Goal: Task Accomplishment & Management: Manage account settings

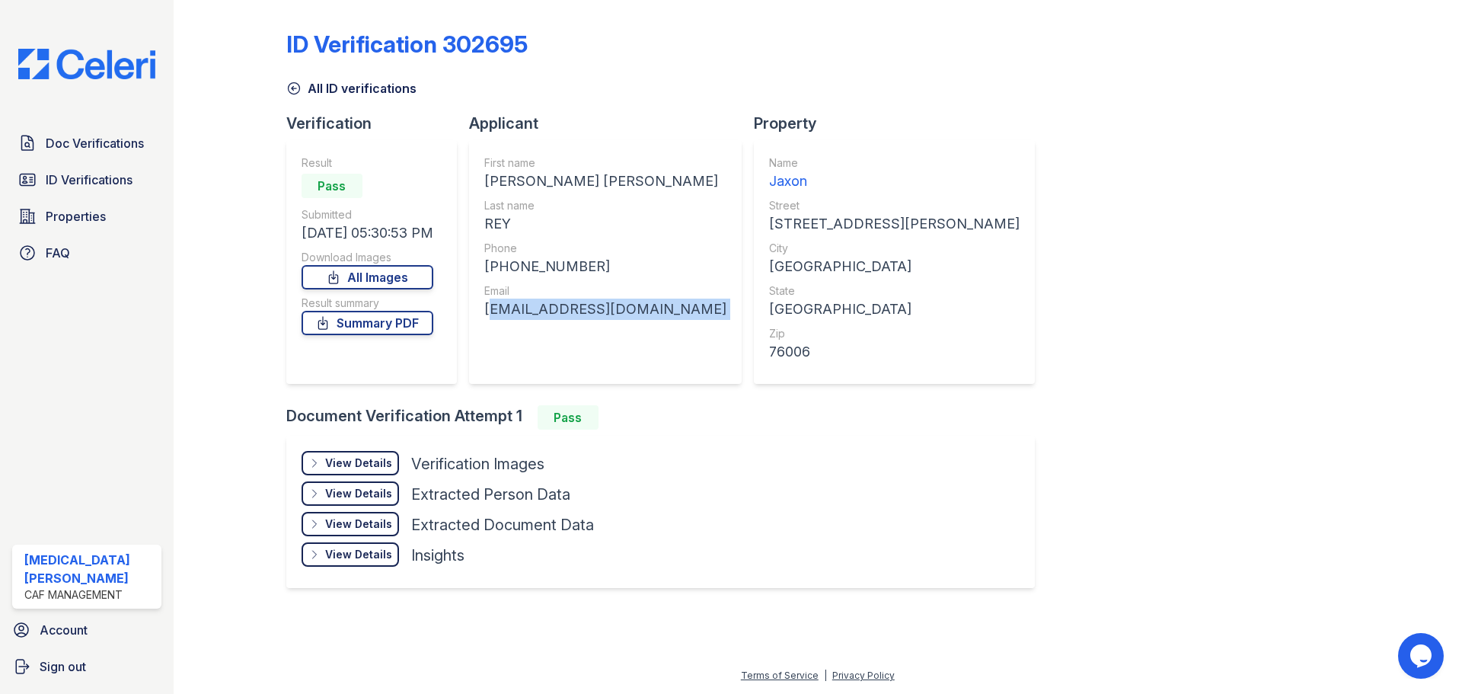
click at [337, 86] on link "All ID verifications" at bounding box center [351, 88] width 130 height 18
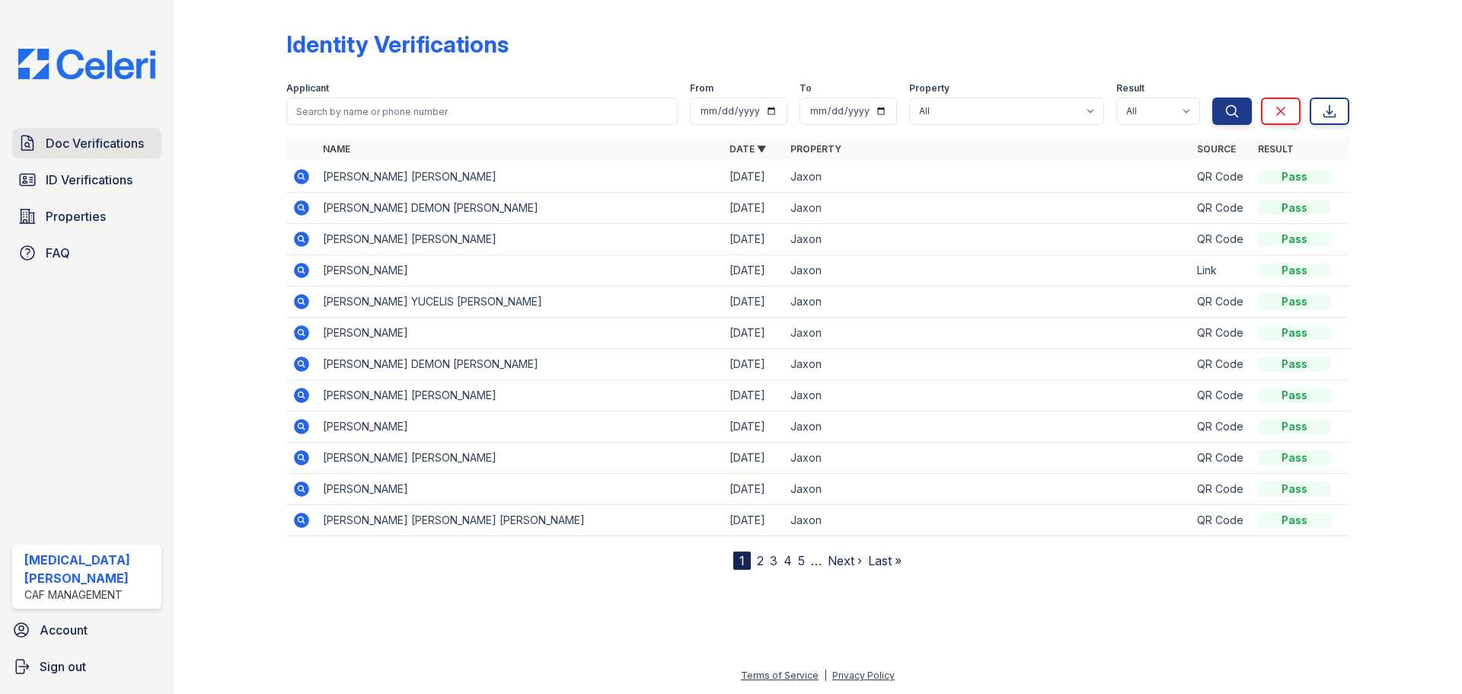
click at [75, 145] on span "Doc Verifications" at bounding box center [95, 143] width 98 height 18
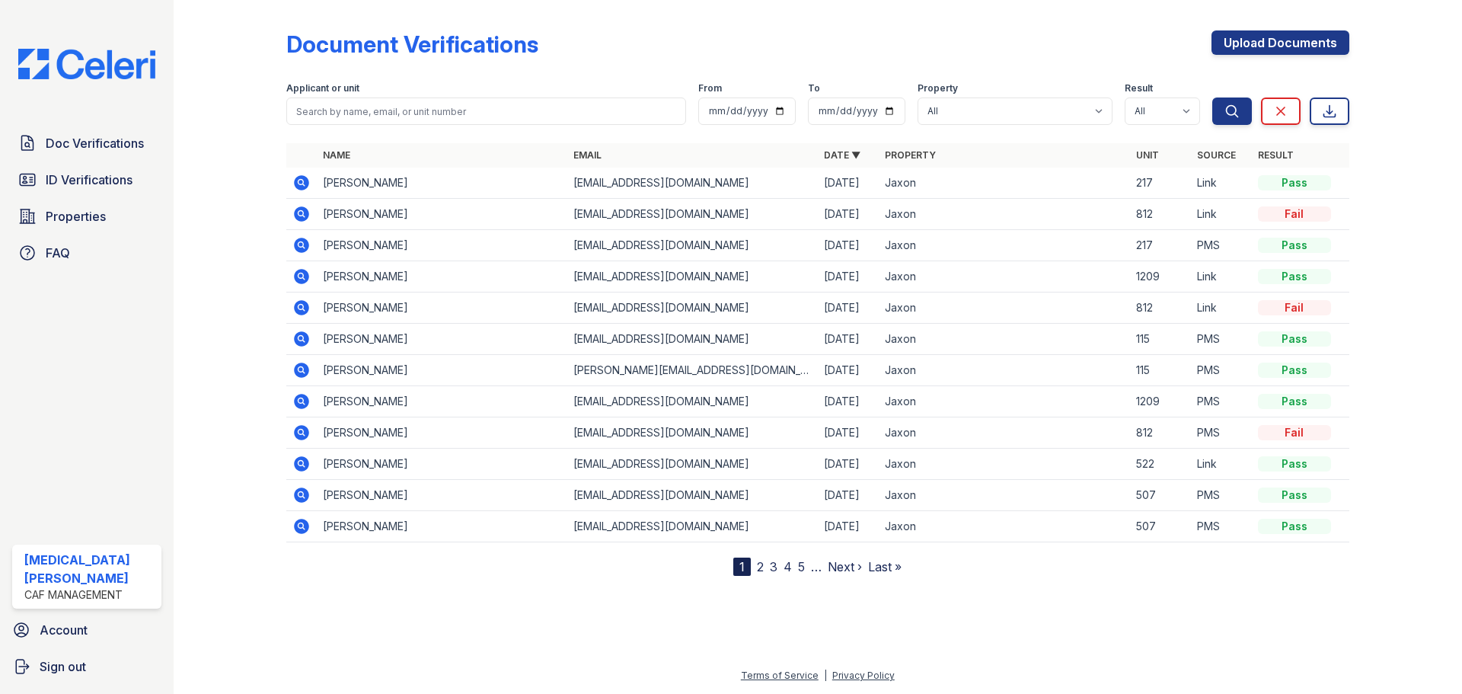
click at [308, 242] on icon at bounding box center [301, 245] width 15 height 15
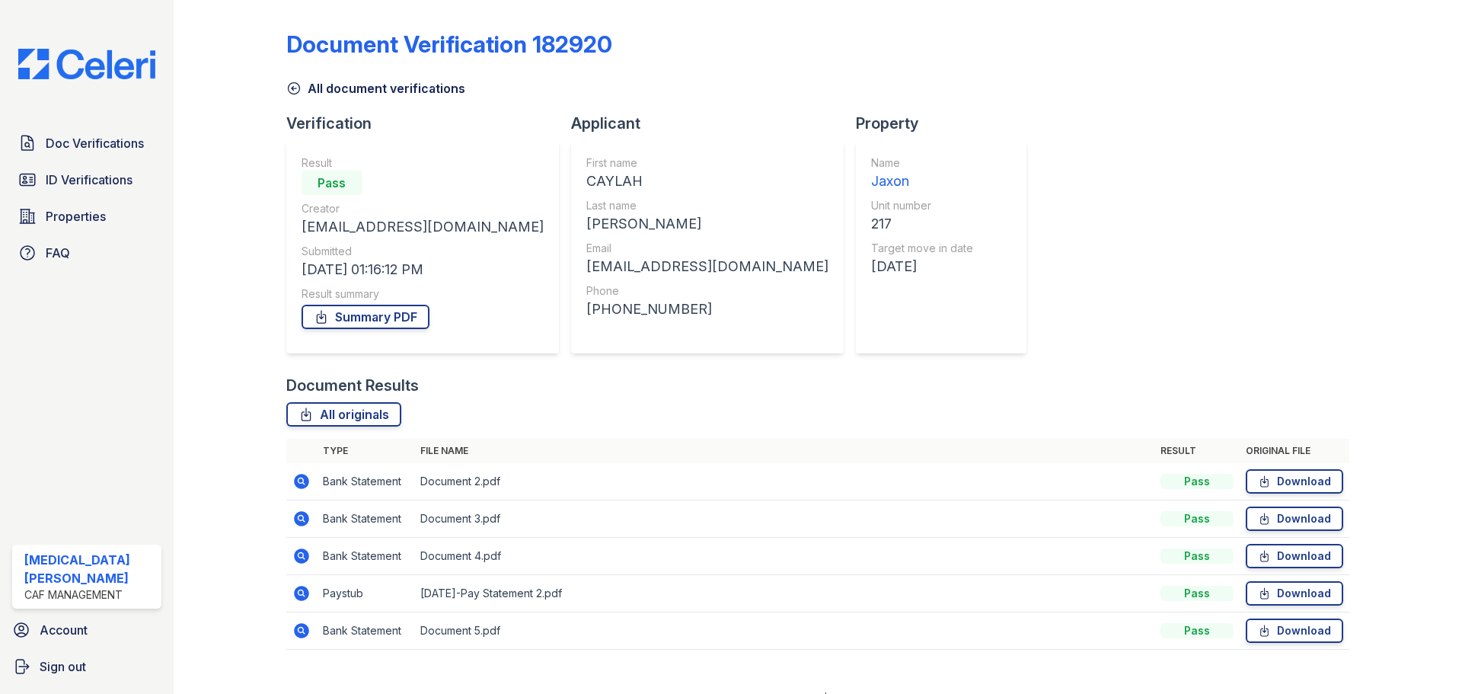
click at [302, 624] on icon at bounding box center [301, 630] width 15 height 15
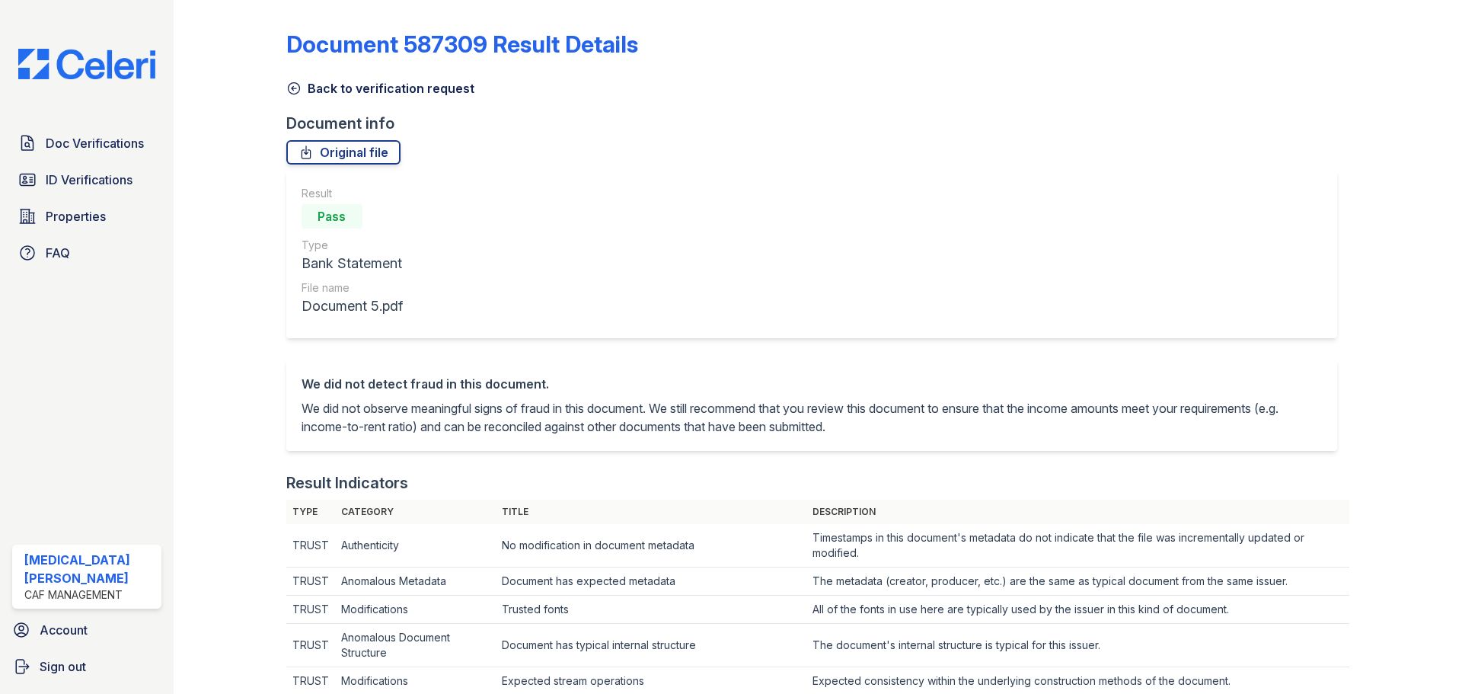
click at [324, 82] on link "Back to verification request" at bounding box center [380, 88] width 188 height 18
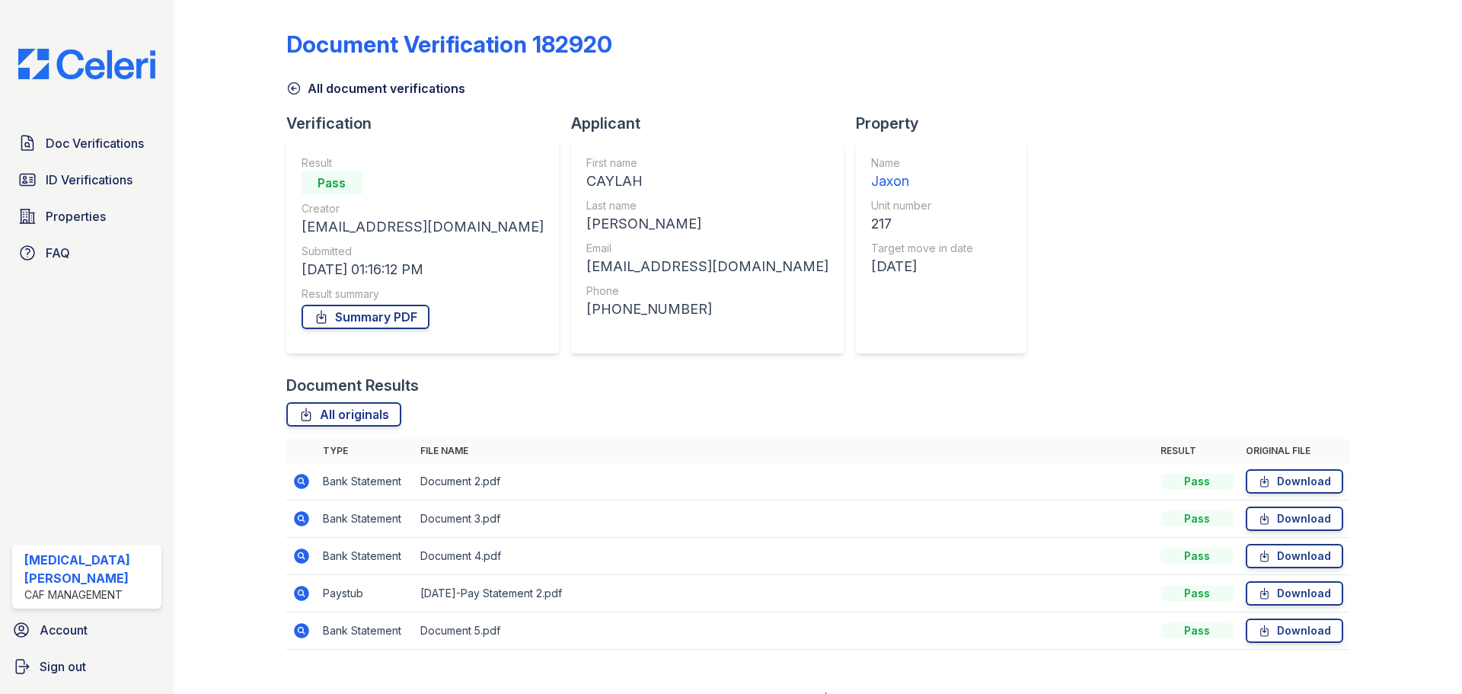
click at [313, 79] on link "All document verifications" at bounding box center [375, 88] width 179 height 18
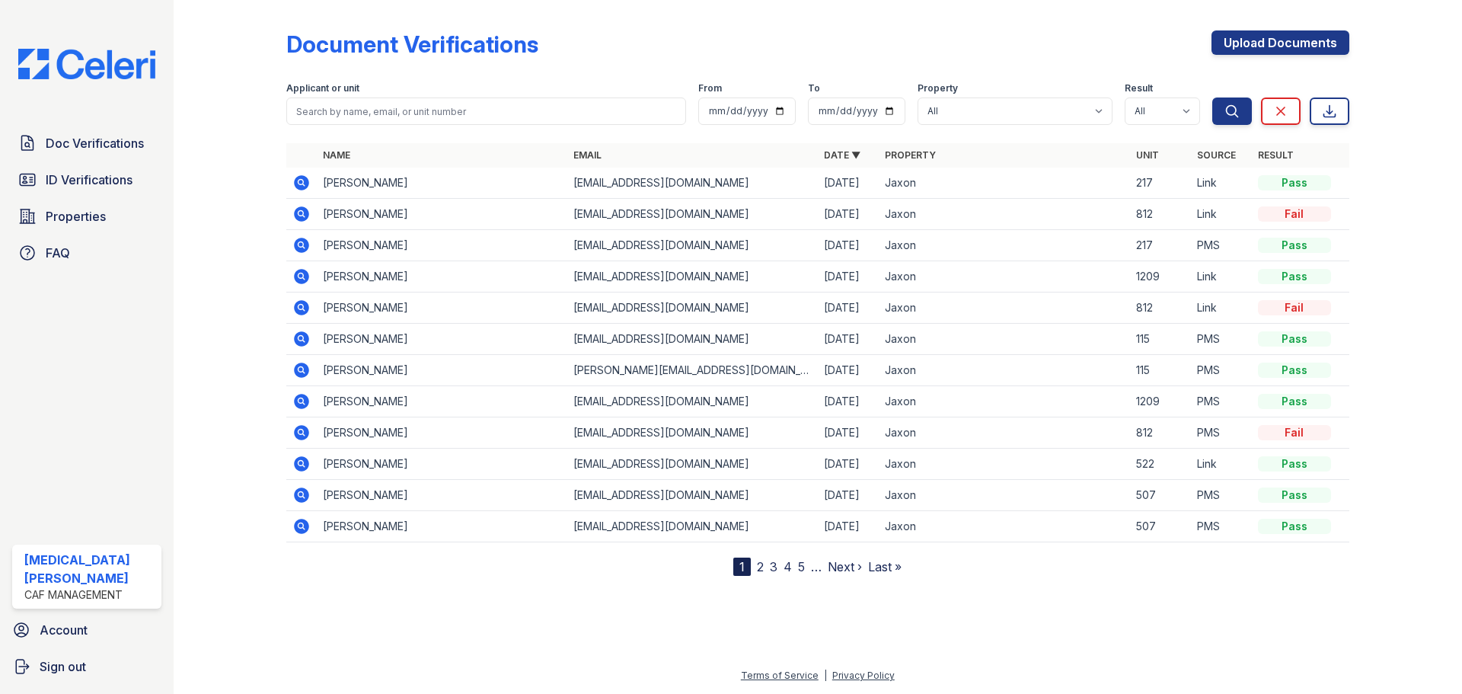
click at [301, 179] on icon at bounding box center [301, 183] width 18 height 18
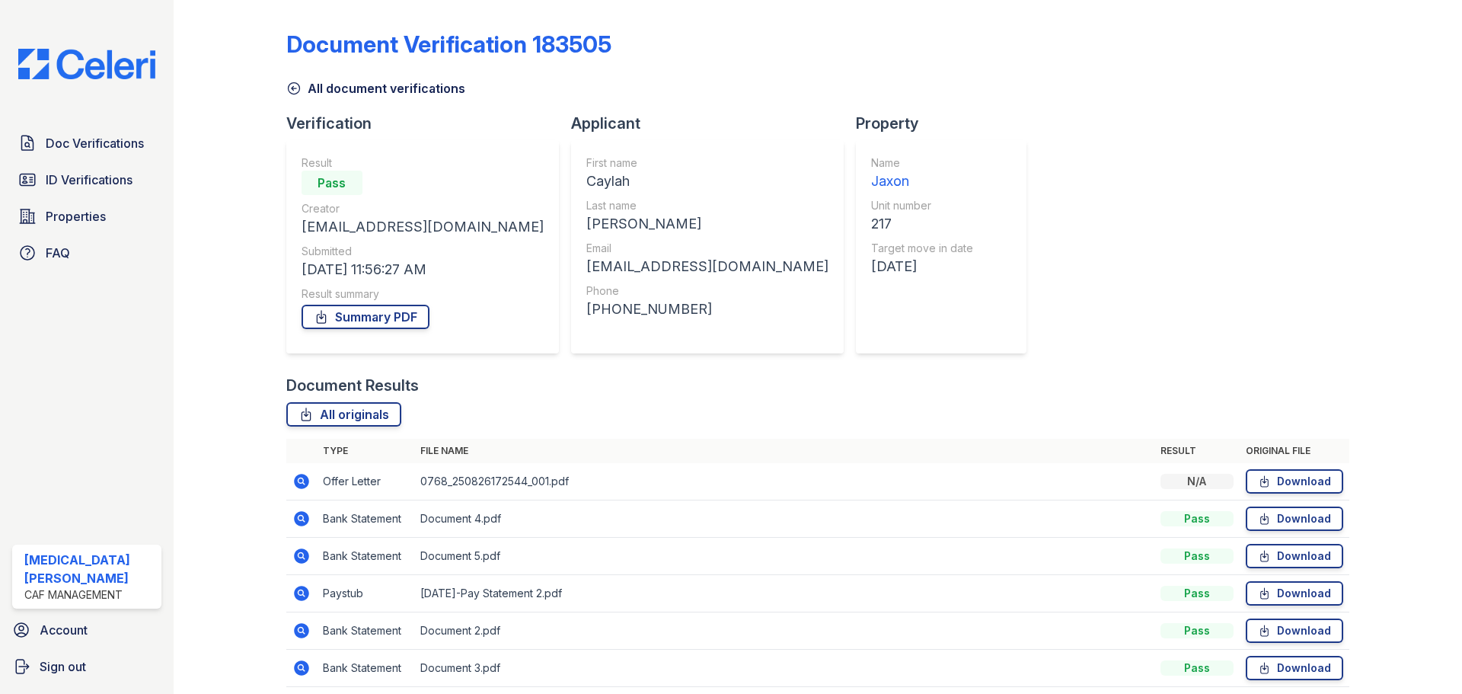
click at [292, 91] on icon at bounding box center [293, 88] width 15 height 15
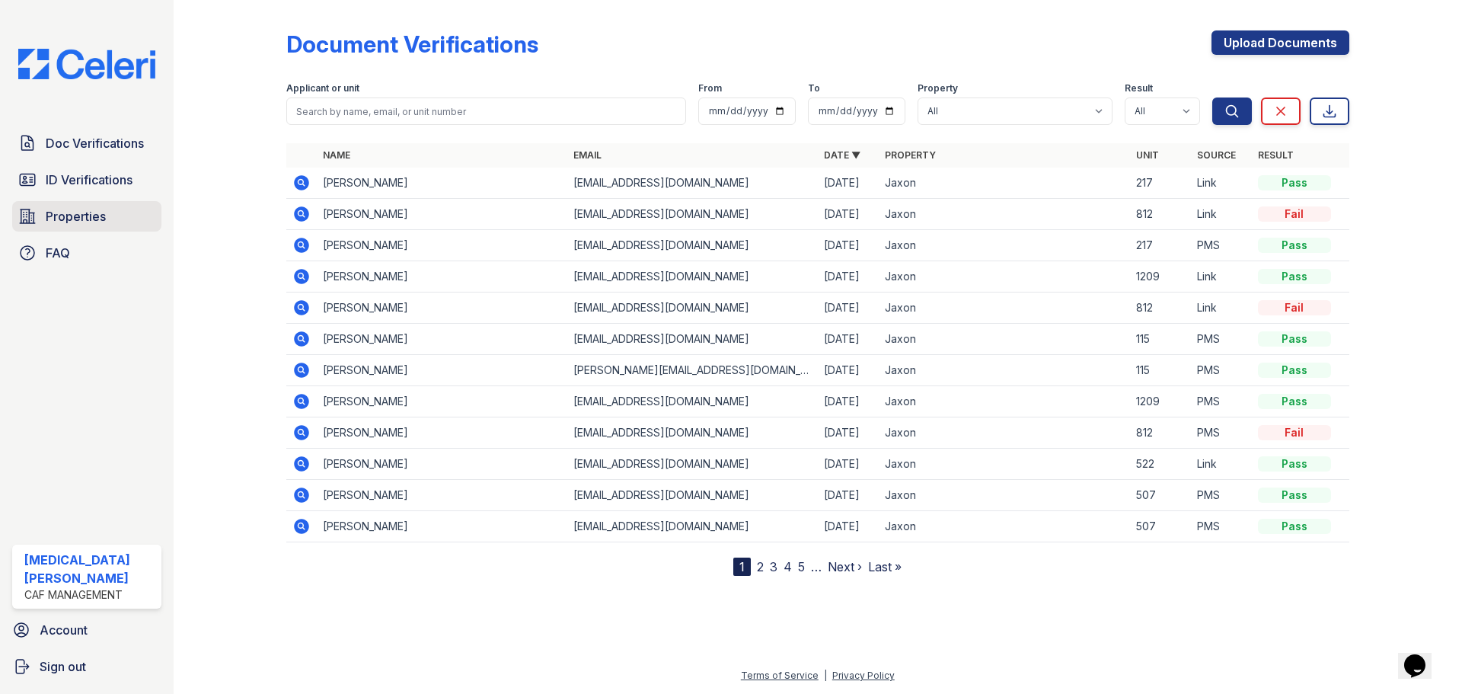
click at [67, 220] on span "Properties" at bounding box center [76, 216] width 60 height 18
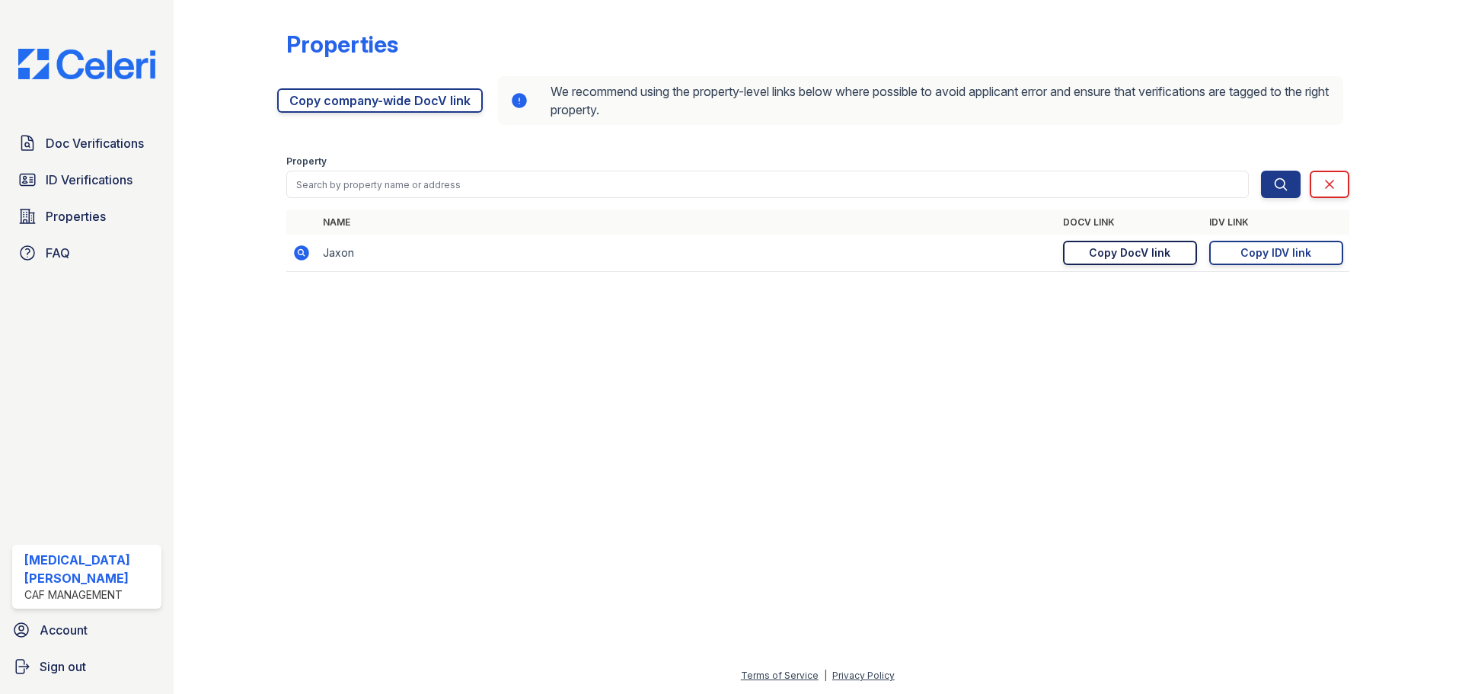
click at [1095, 251] on div "Copy DocV link" at bounding box center [1129, 252] width 81 height 15
